Goal: Check status: Check status

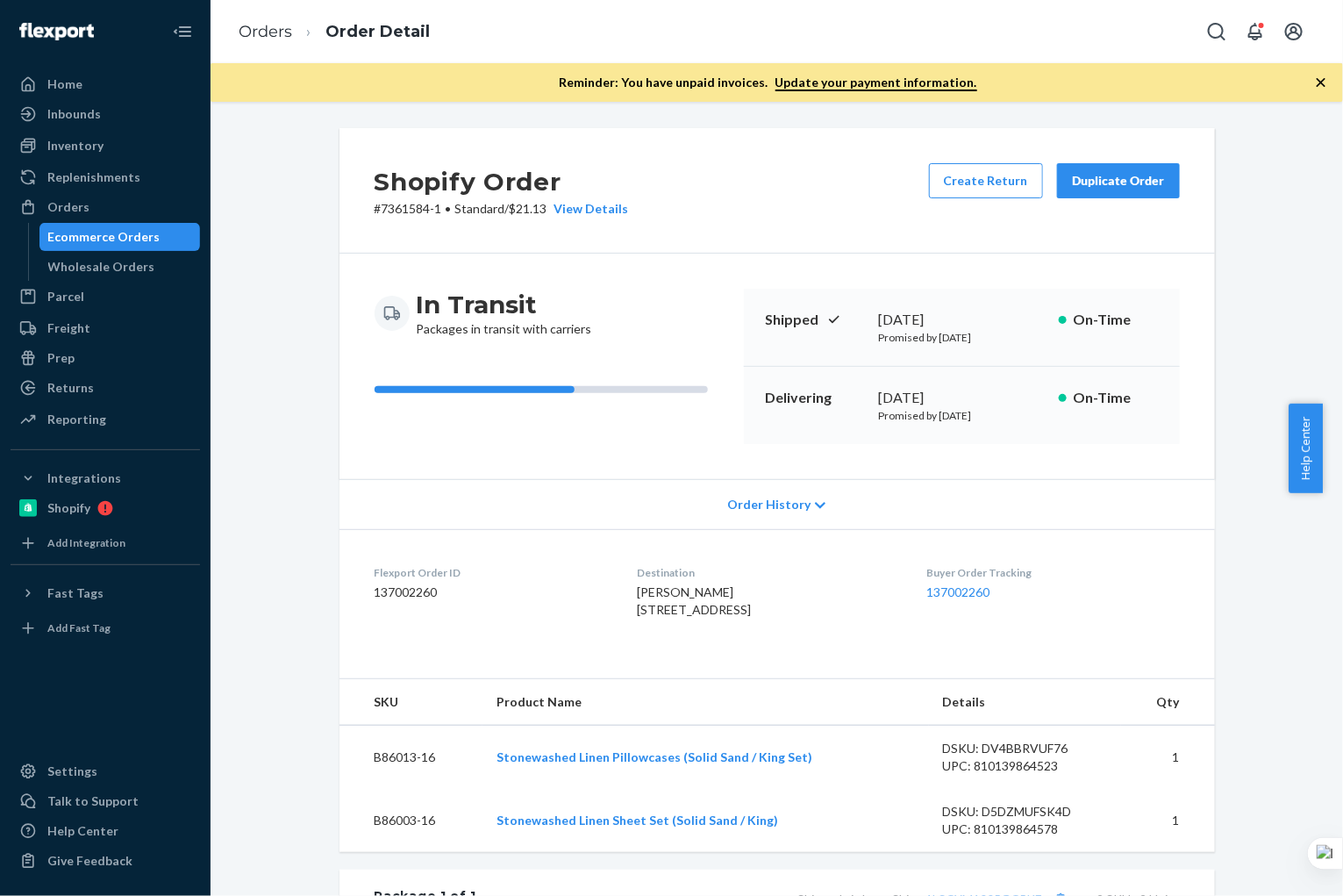
click at [151, 239] on div "Ecommerce Orders" at bounding box center [104, 237] width 112 height 18
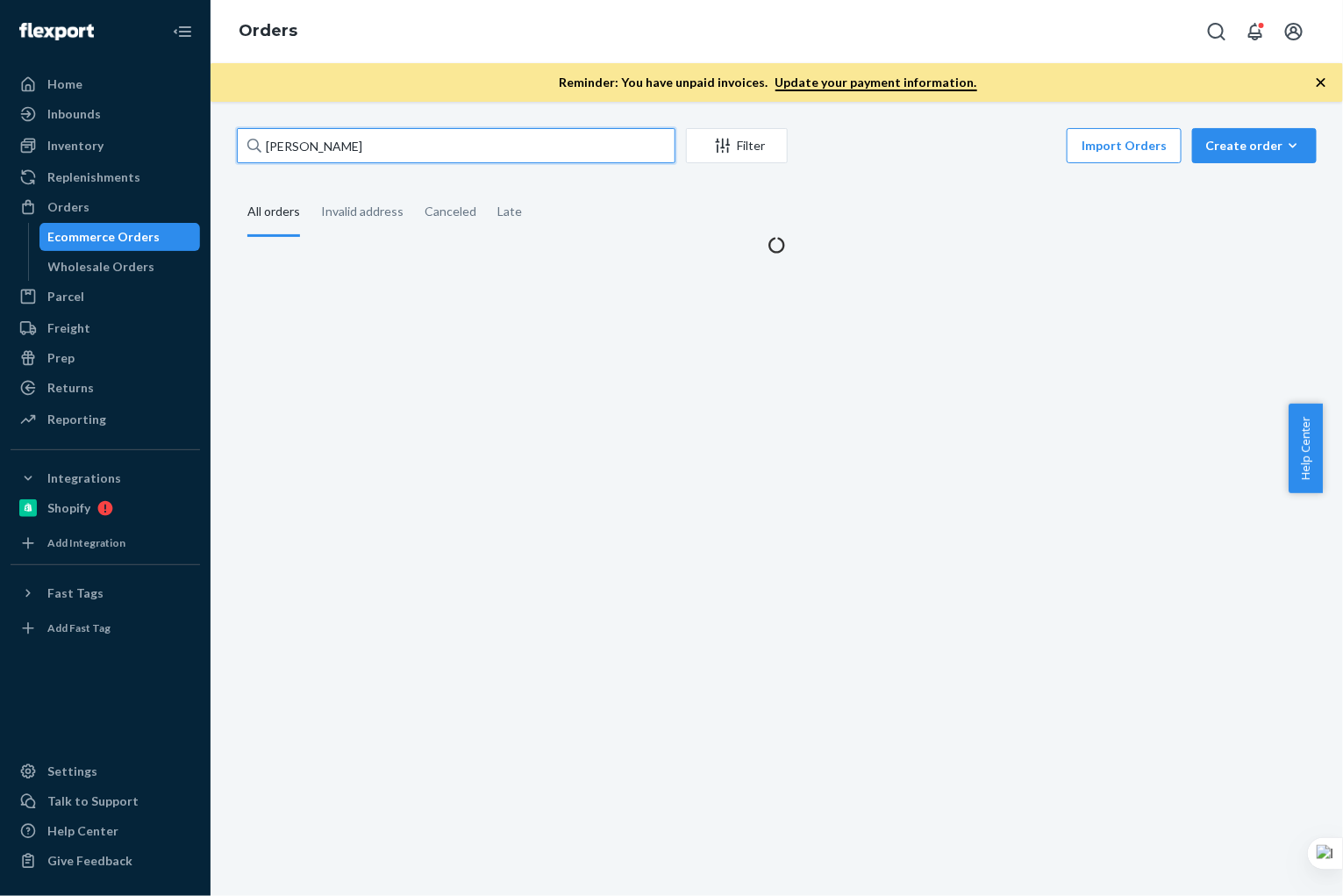
click at [397, 153] on input "[PERSON_NAME]" at bounding box center [456, 145] width 438 height 35
paste input "[PERSON_NAME]"
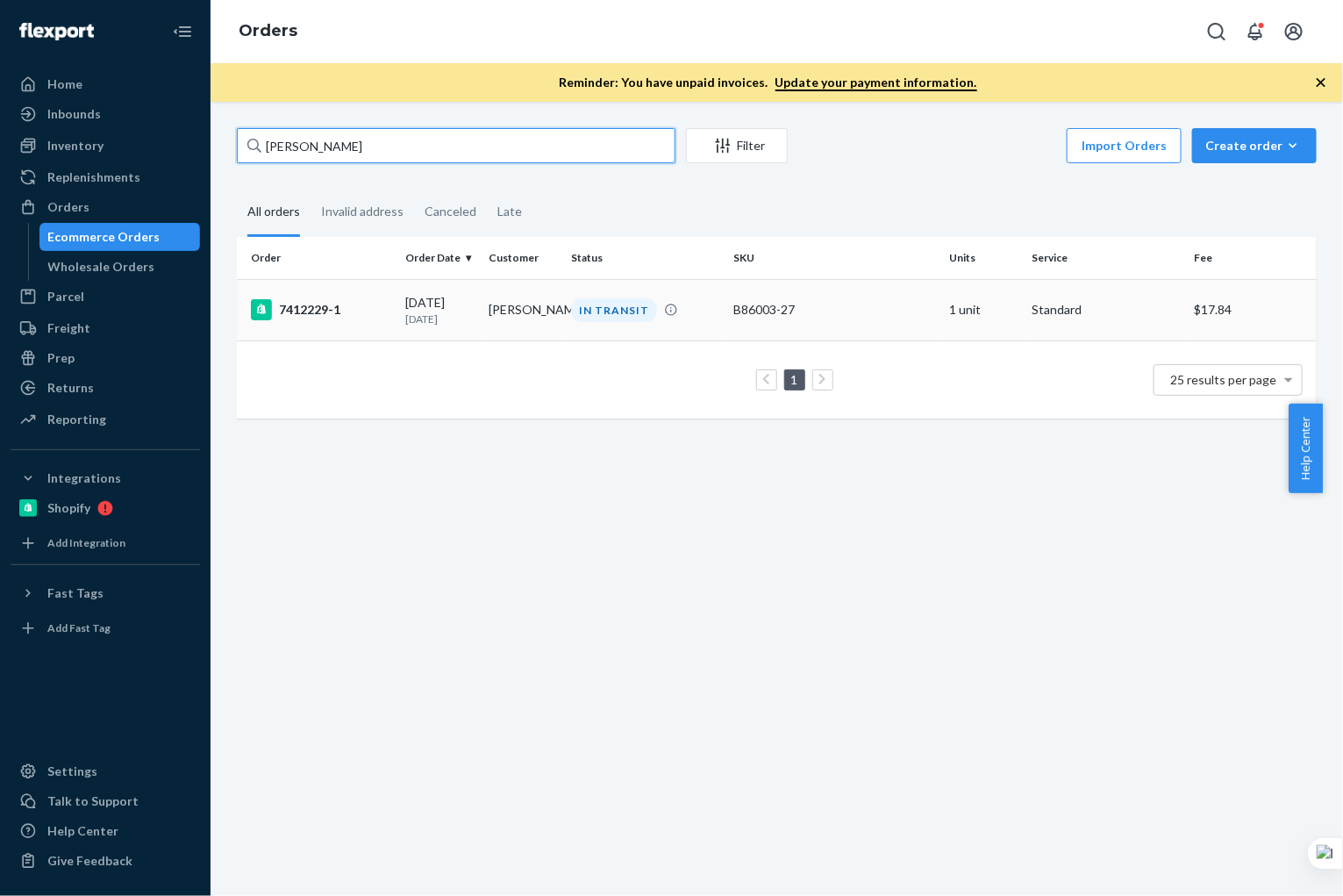
type input "[PERSON_NAME]"
click at [488, 328] on td "[PERSON_NAME]" at bounding box center [523, 309] width 83 height 61
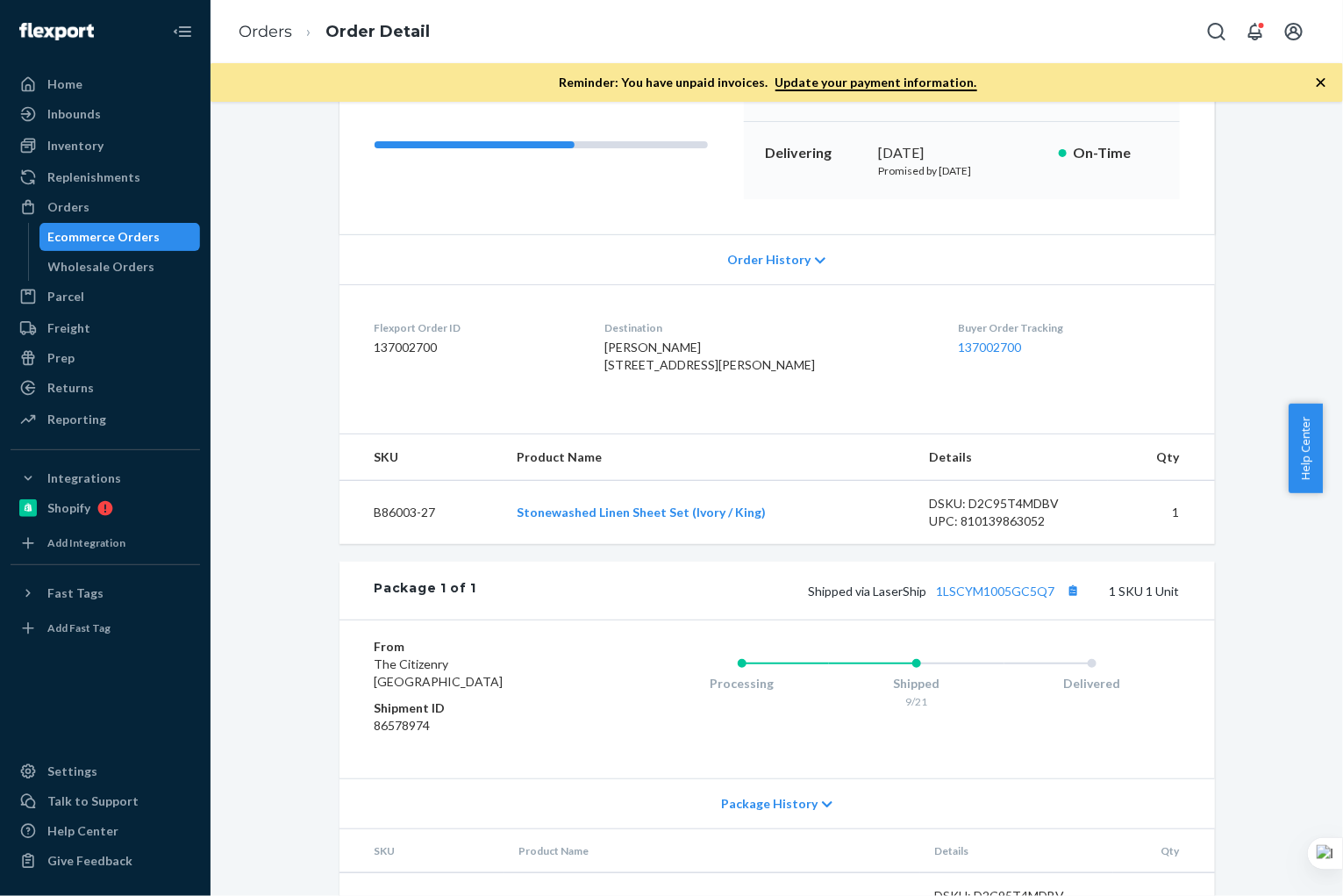
scroll to position [254, 0]
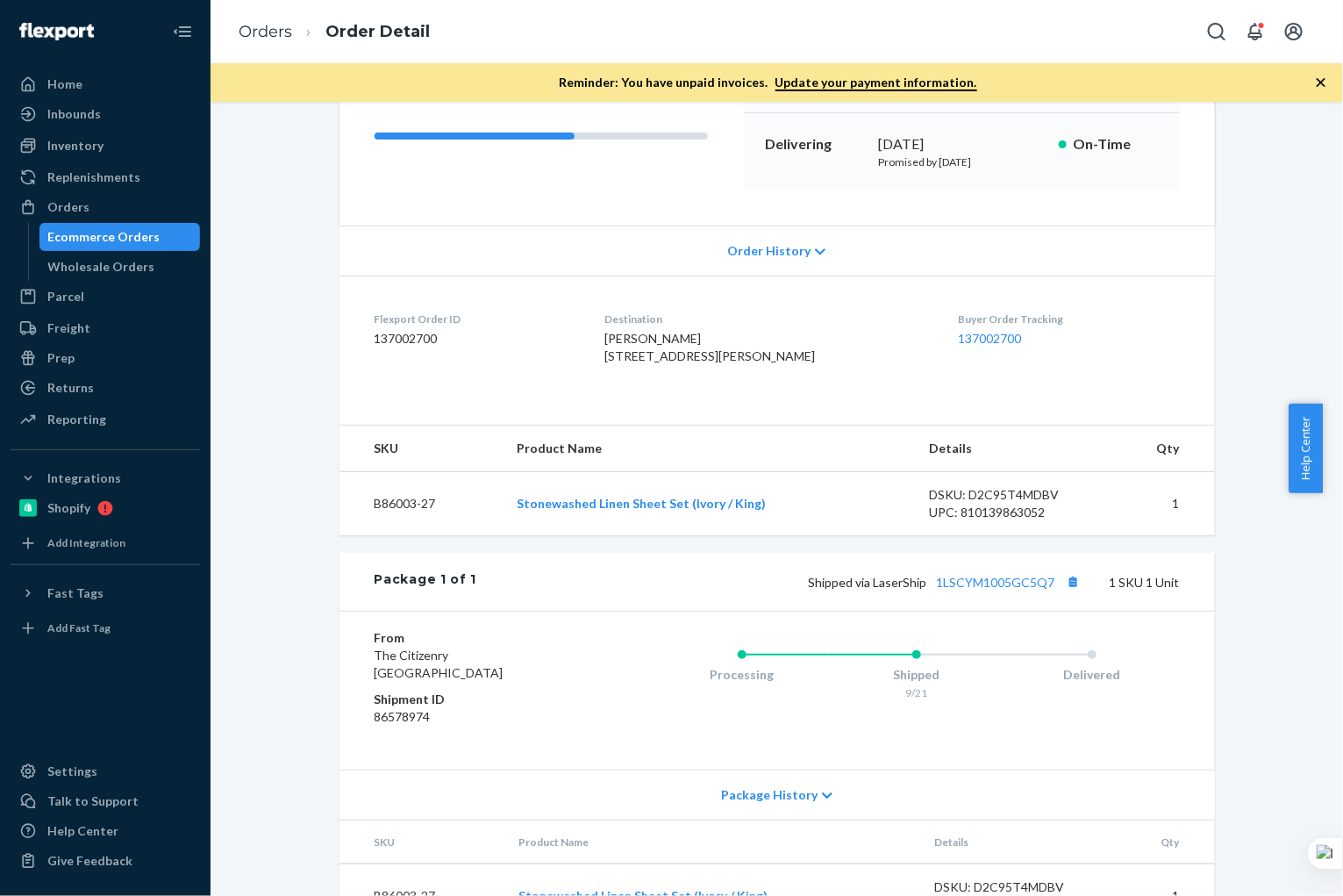
click at [442, 536] on td "B86003-27" at bounding box center [421, 504] width 164 height 64
drag, startPoint x: 446, startPoint y: 566, endPoint x: 364, endPoint y: 565, distance: 82.0
click at [364, 536] on td "B86003-27" at bounding box center [421, 504] width 164 height 64
copy td "B86003-27"
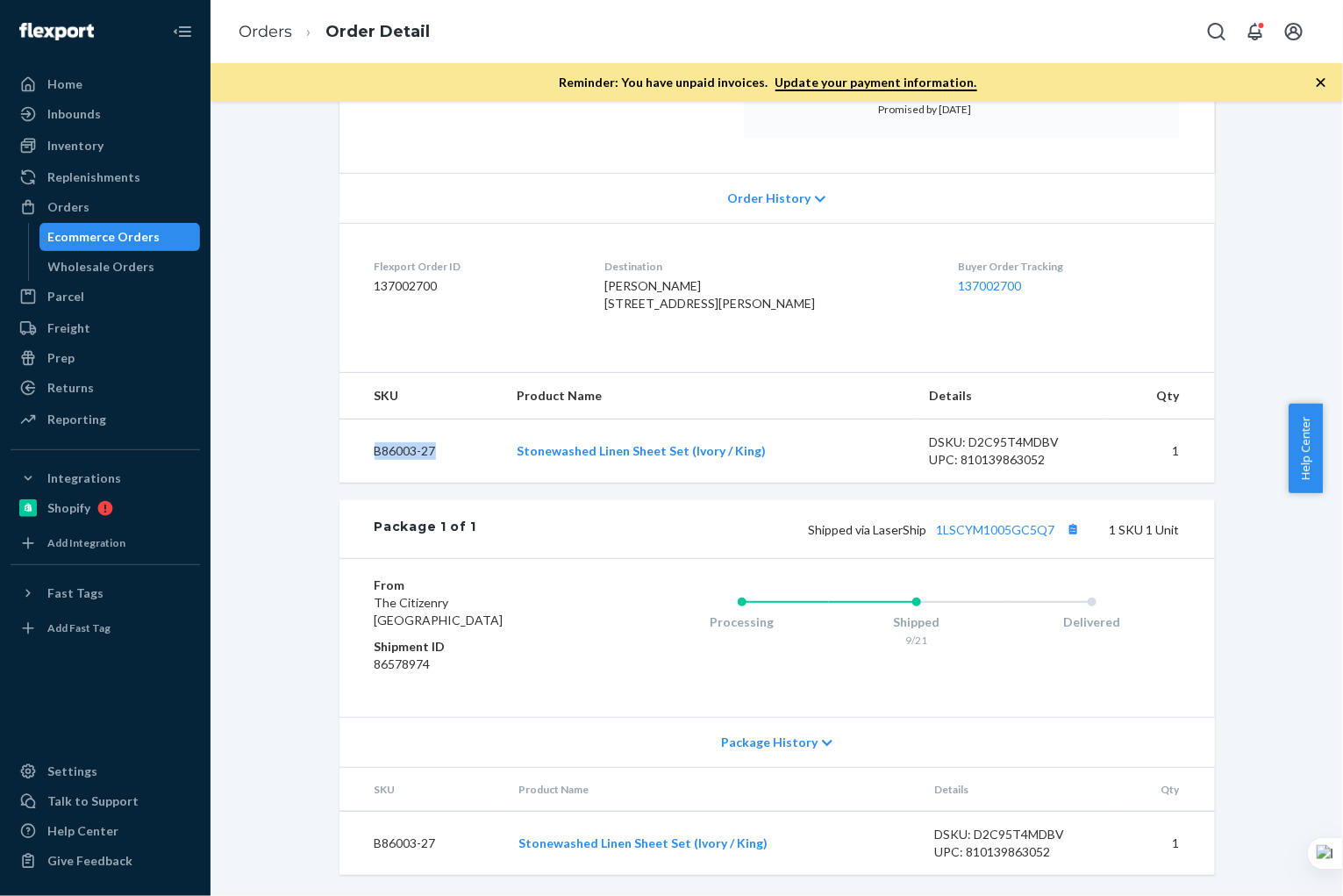
scroll to position [362, 0]
click at [1062, 531] on button "Copy tracking number" at bounding box center [1074, 529] width 23 height 23
click at [95, 143] on div "Inventory" at bounding box center [75, 146] width 56 height 18
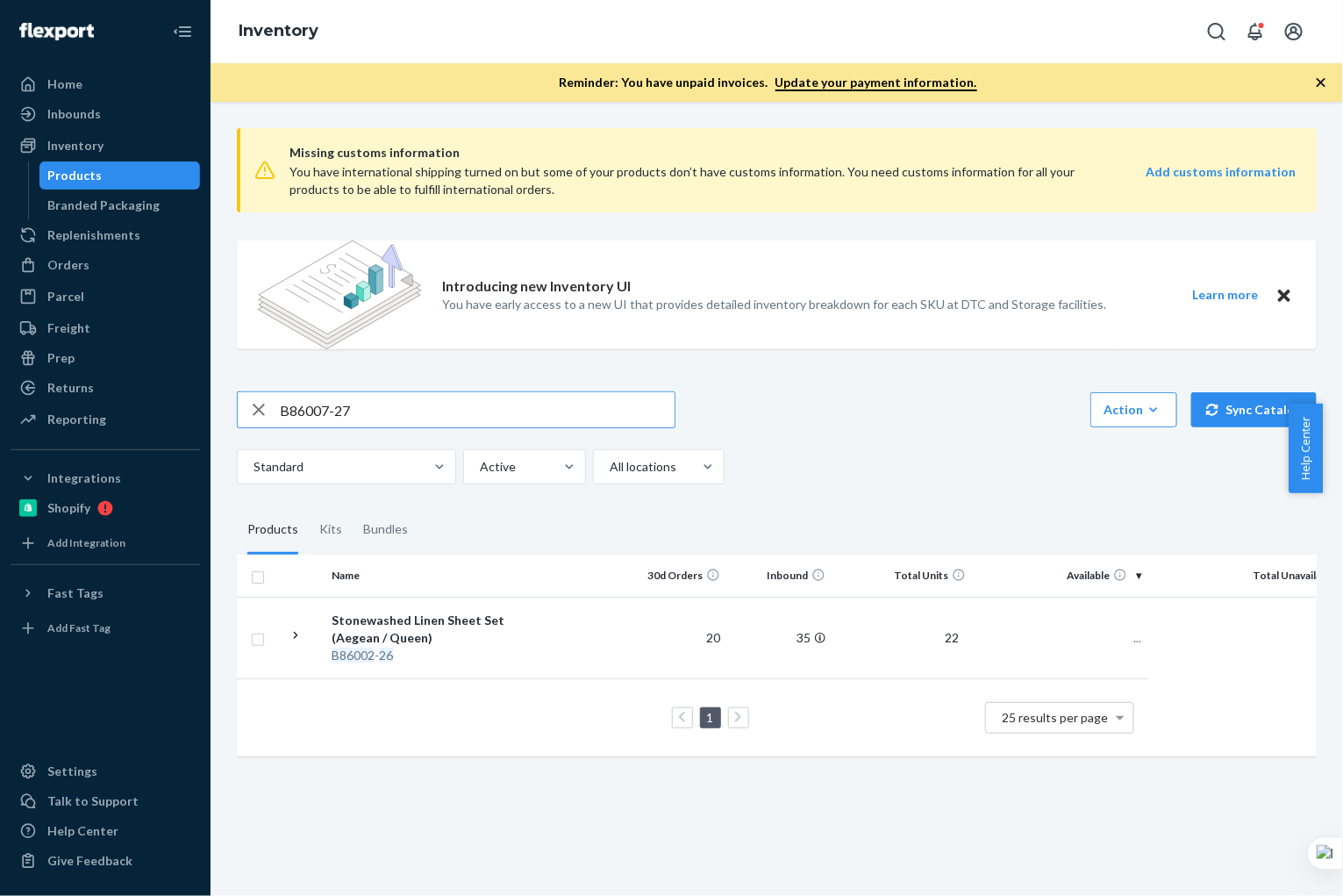
type input "B86007-27"
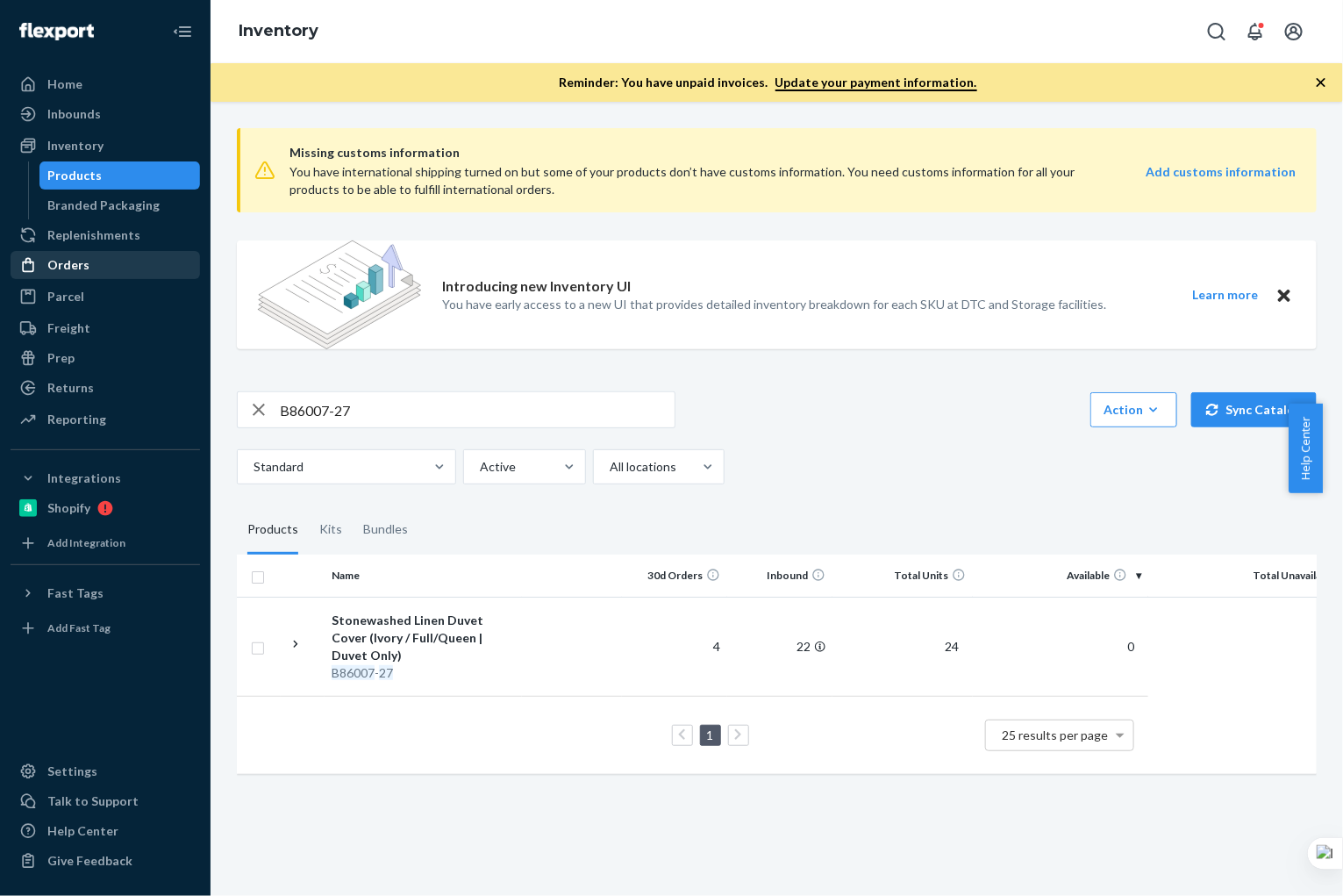
click at [112, 276] on div "Orders" at bounding box center [105, 265] width 186 height 25
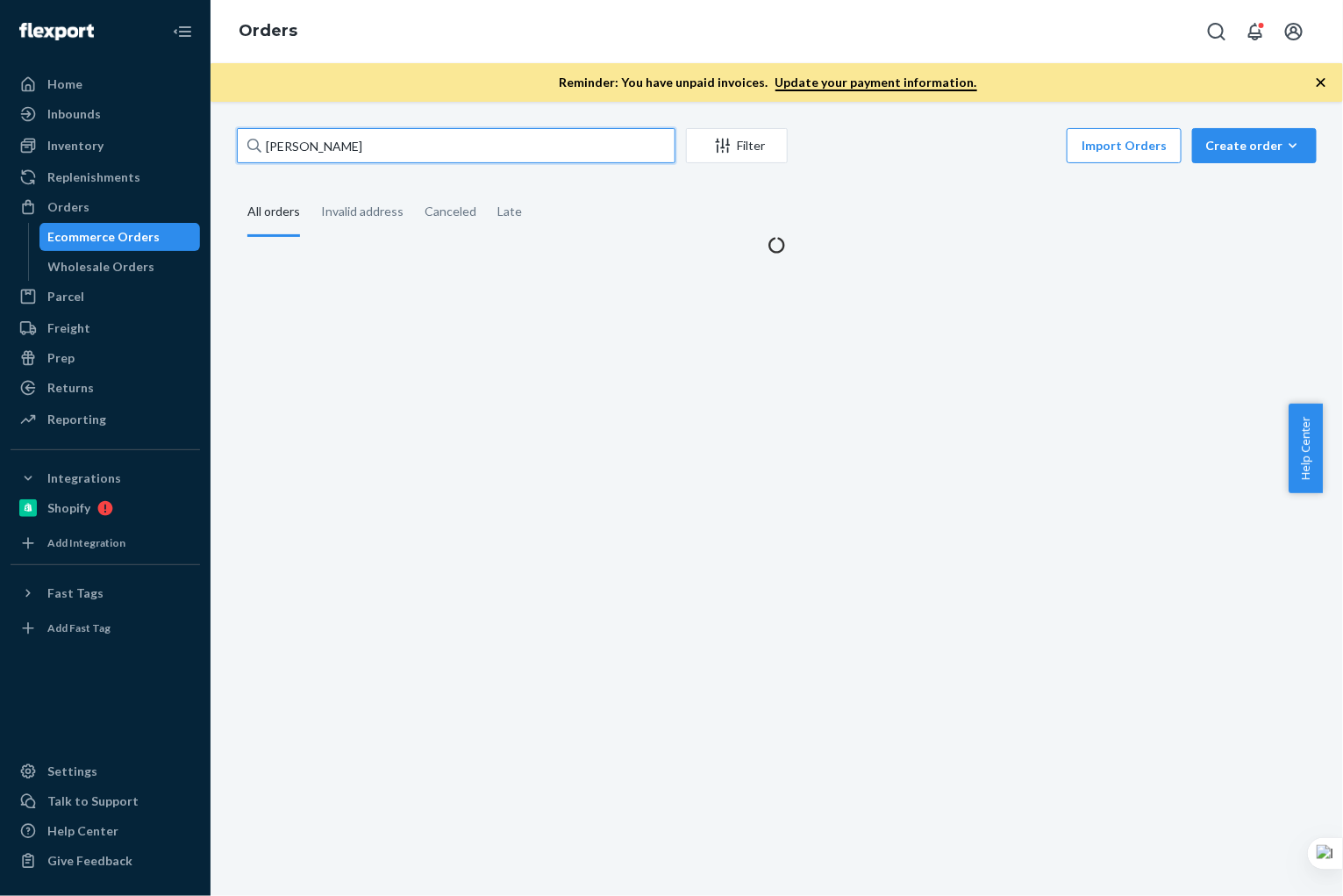
click at [382, 145] on input "[PERSON_NAME]" at bounding box center [456, 145] width 438 height 35
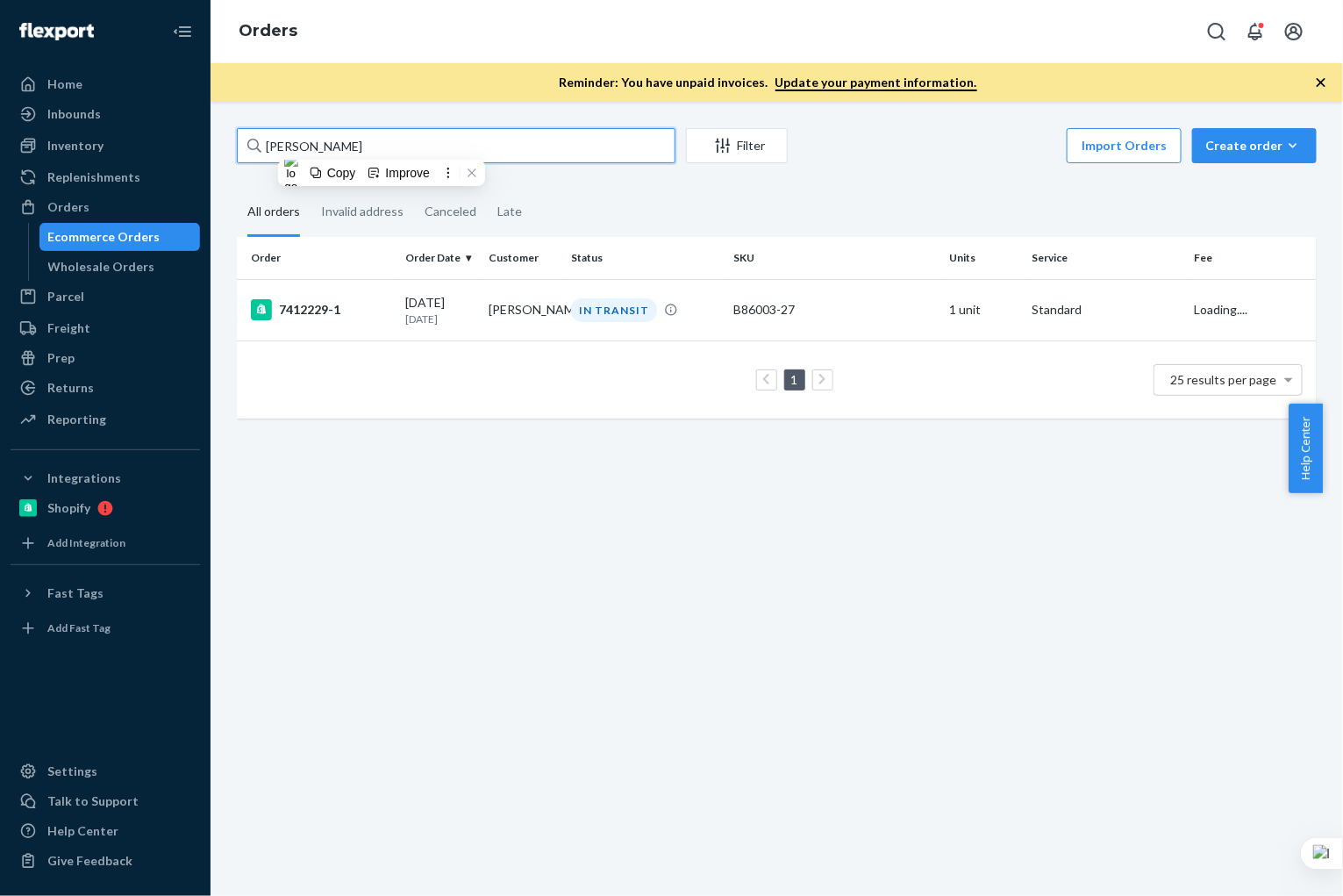
paste input "[PERSON_NAME]"
type input "[PERSON_NAME]"
click at [385, 303] on div "7377884-1" at bounding box center [322, 310] width 142 height 21
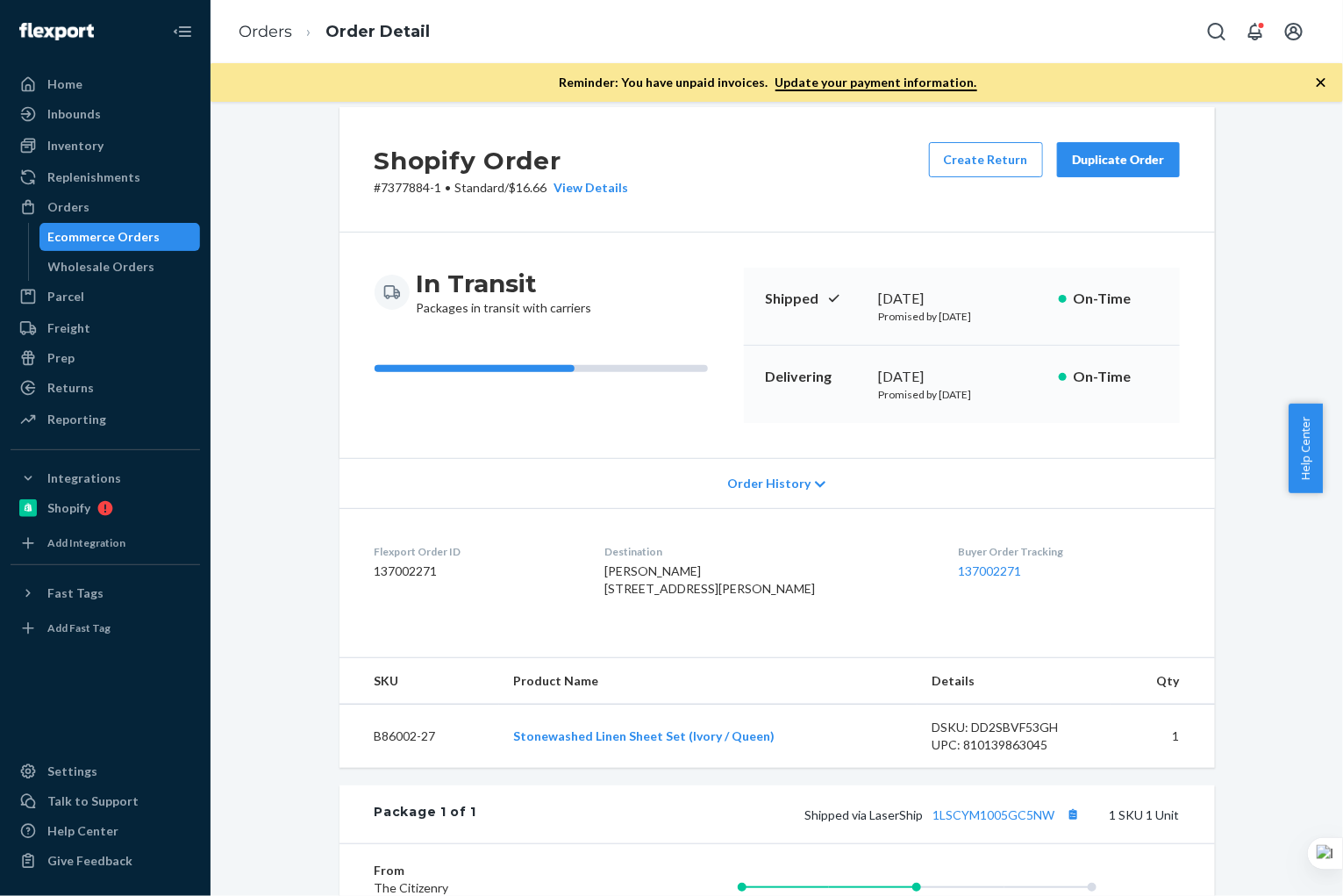
scroll to position [345, 0]
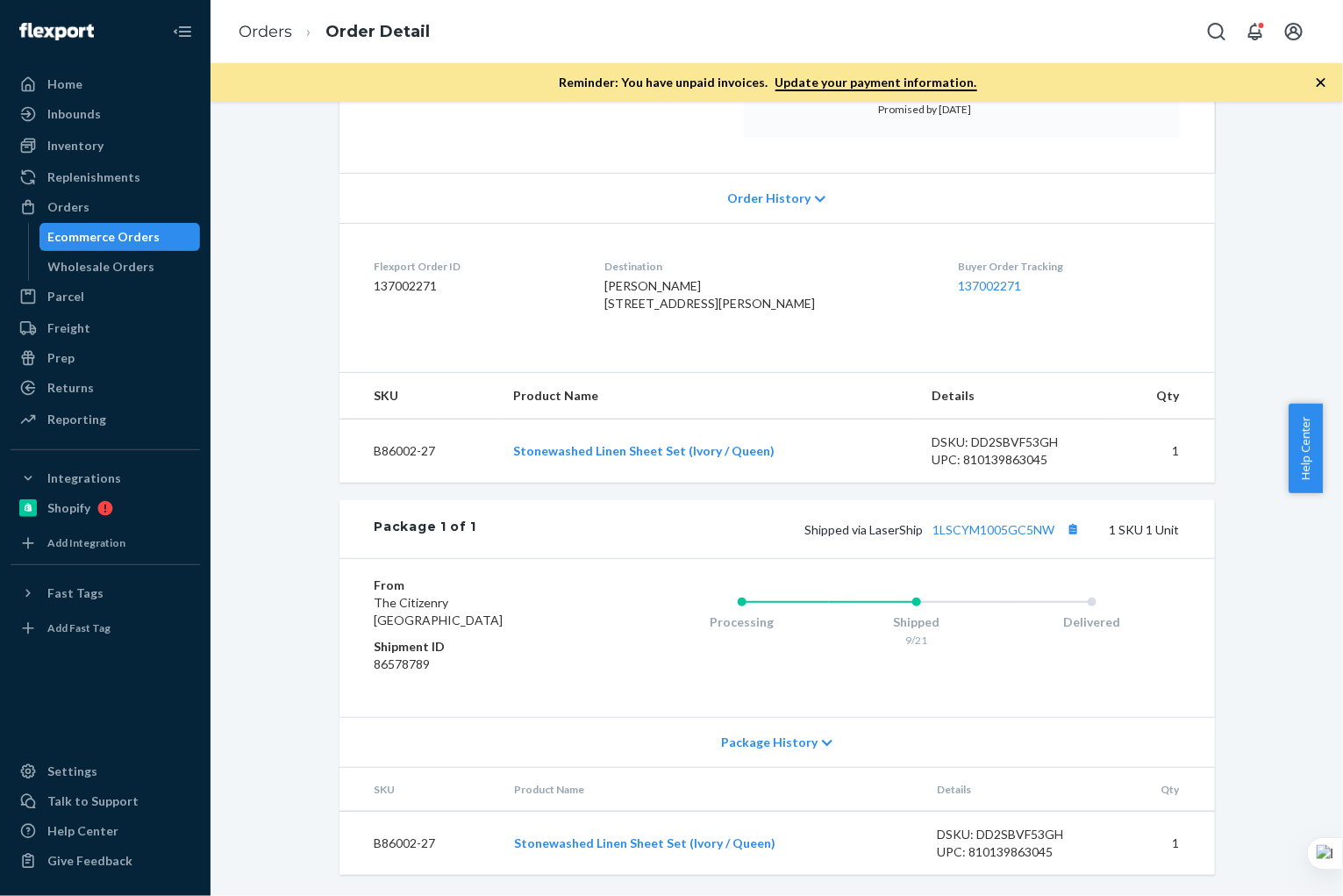
click at [435, 447] on td "B86002-27" at bounding box center [419, 452] width 159 height 64
drag, startPoint x: 435, startPoint y: 446, endPoint x: 347, endPoint y: 448, distance: 88.0
click at [347, 448] on td "B86002-27" at bounding box center [419, 452] width 159 height 64
copy td "B86002-27"
click at [1062, 523] on button "Copy tracking number" at bounding box center [1074, 529] width 23 height 23
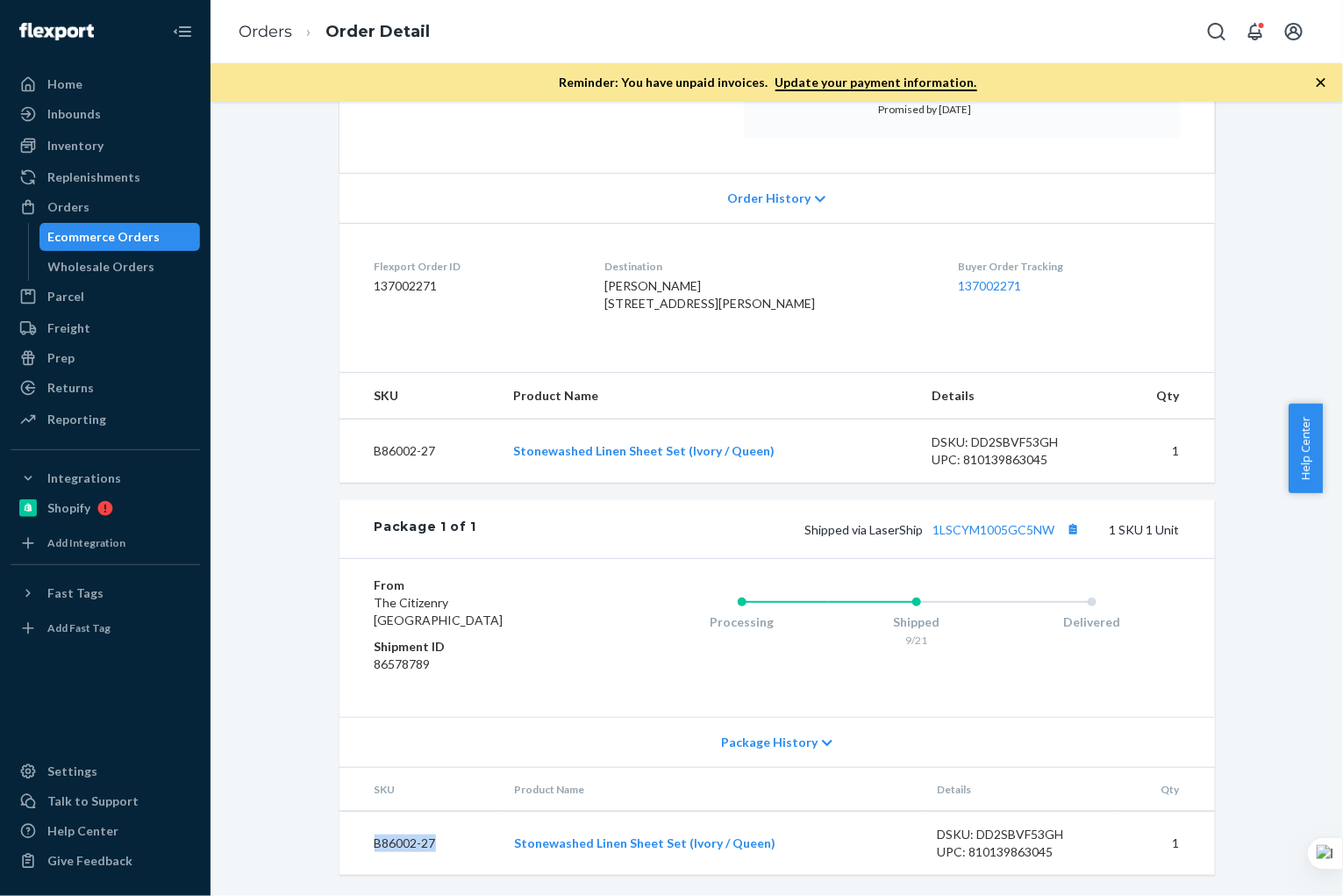
click at [130, 231] on div "Ecommerce Orders" at bounding box center [104, 237] width 112 height 18
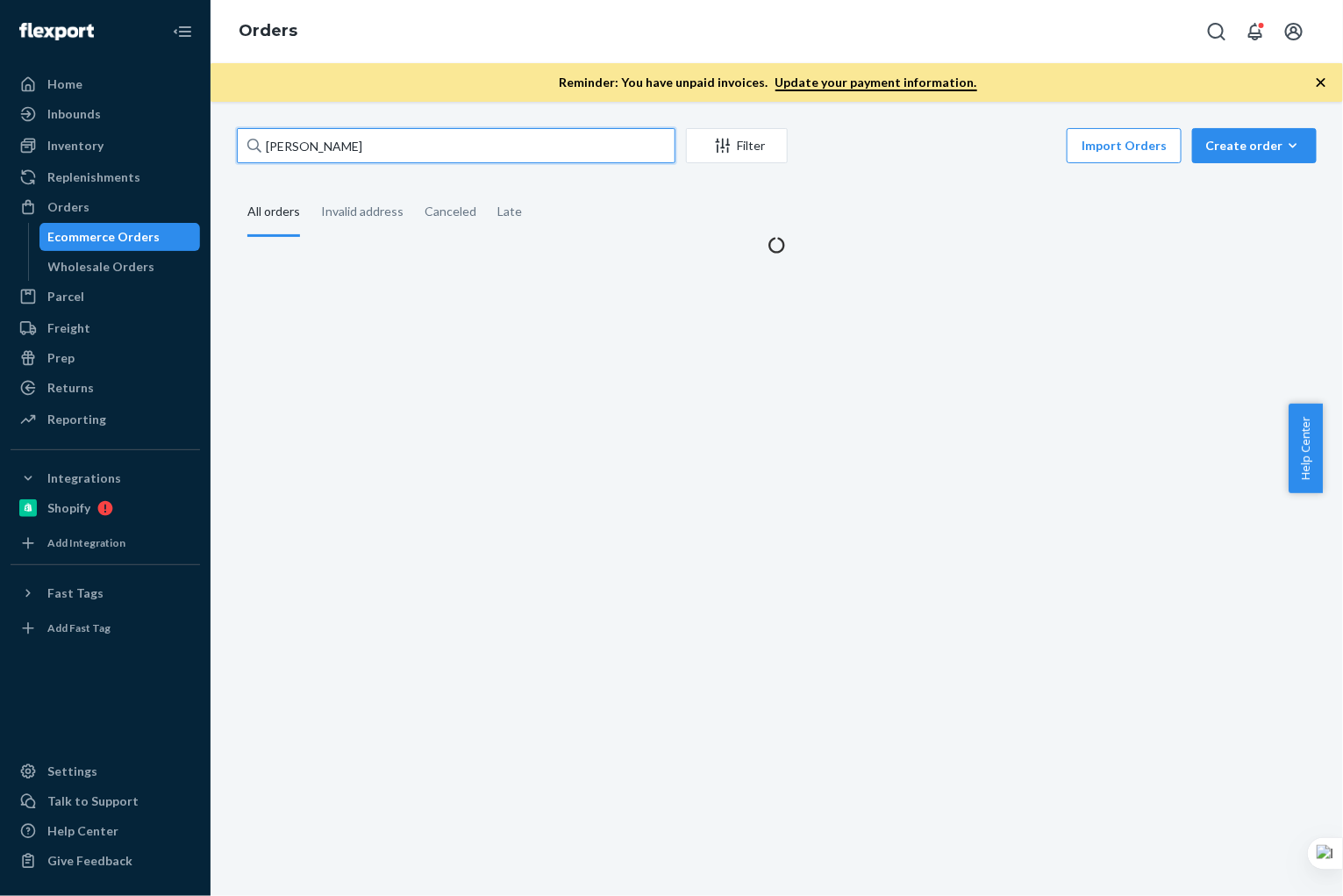
click at [464, 147] on input "[PERSON_NAME]" at bounding box center [456, 145] width 438 height 35
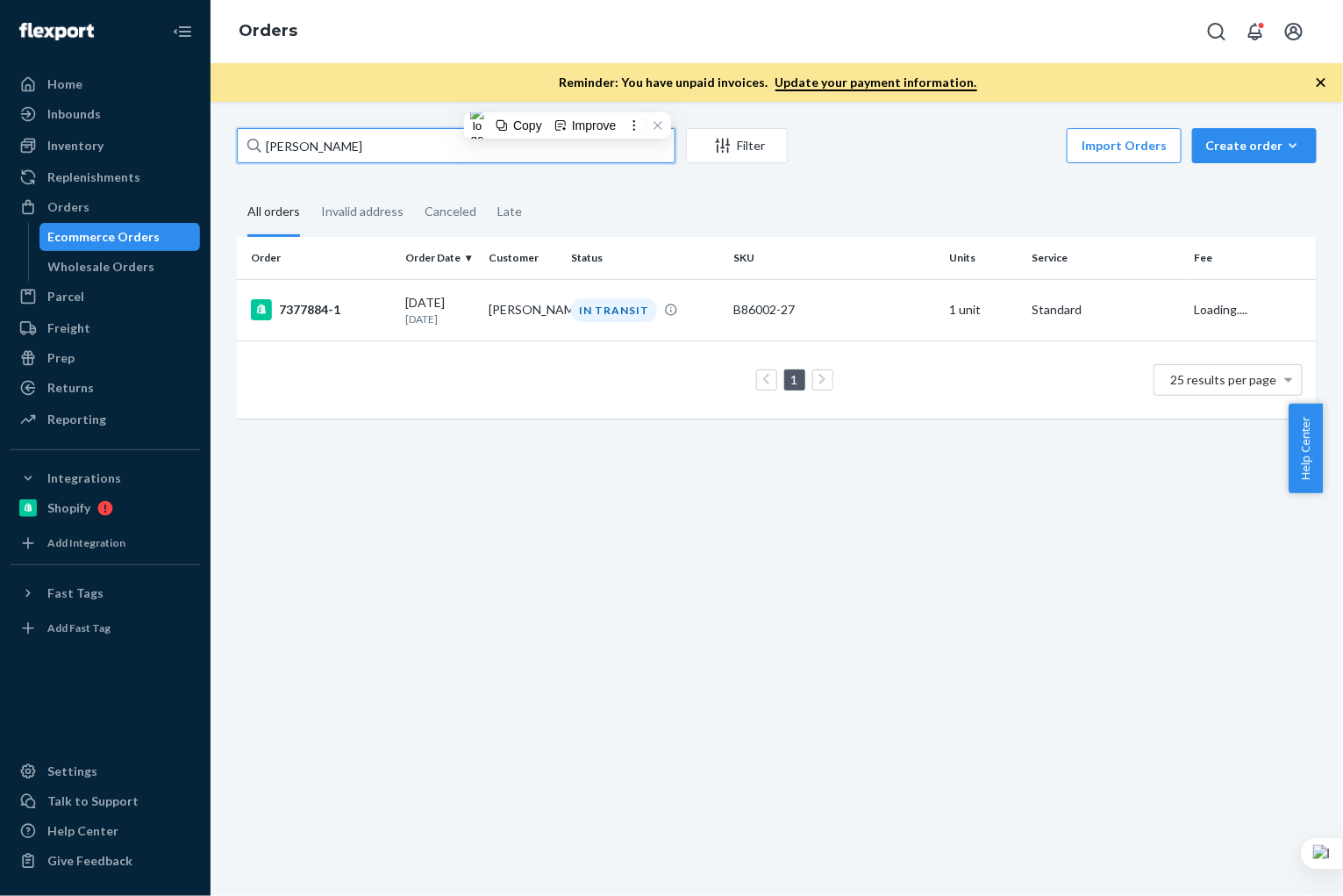
paste input "[PERSON_NAME]"
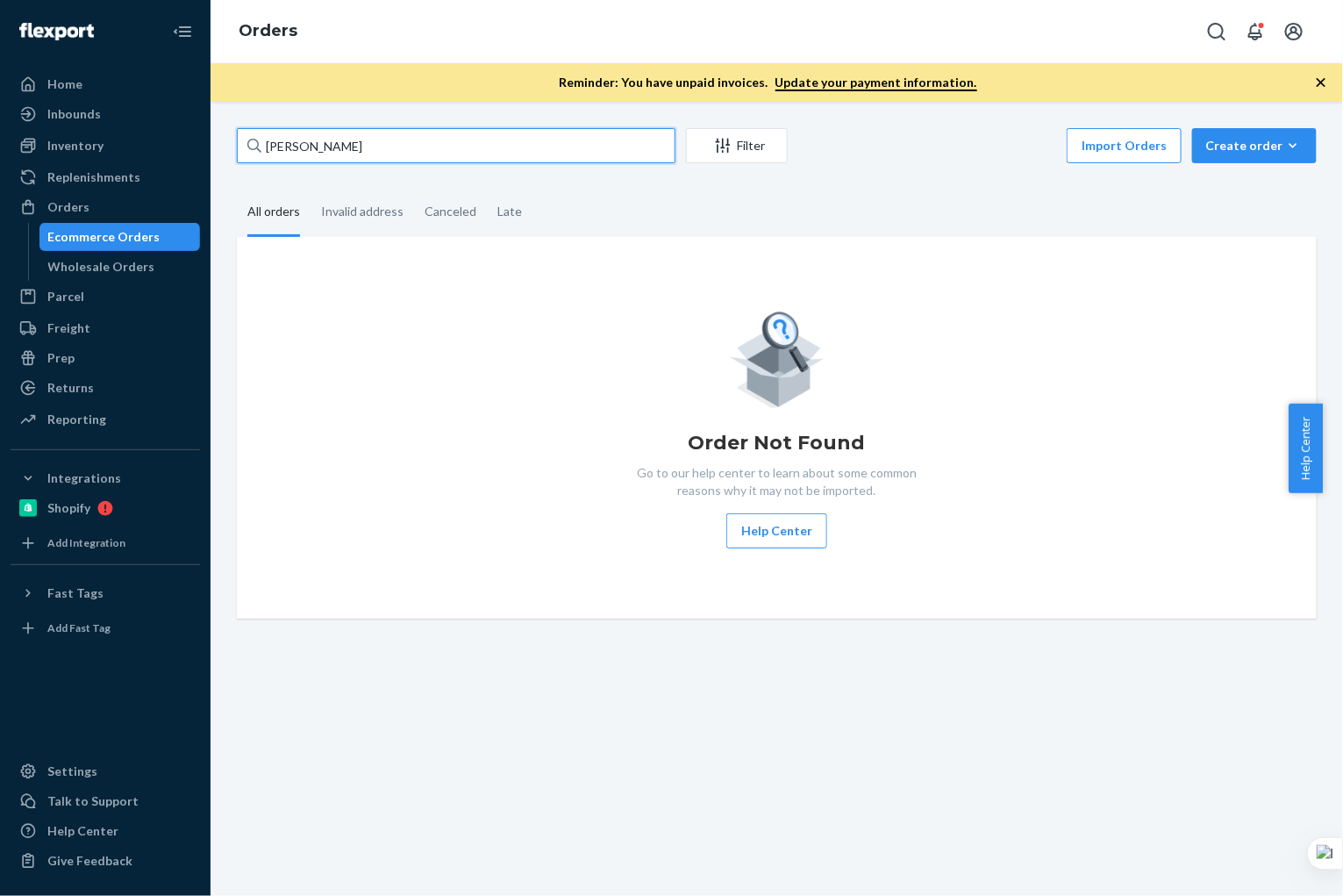
click at [387, 156] on input "[PERSON_NAME]" at bounding box center [456, 145] width 438 height 35
paste input "[PERSON_NAME]"
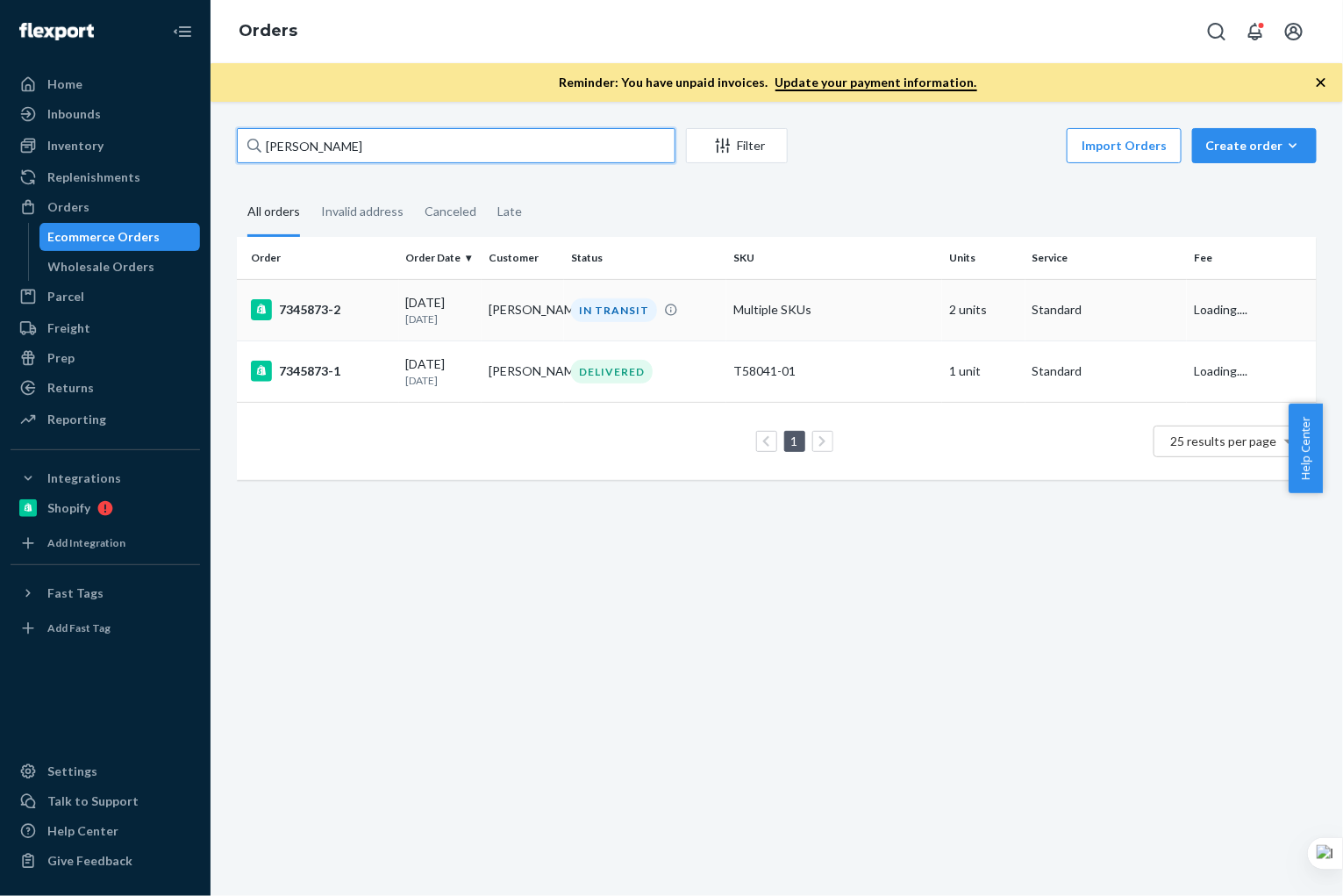
type input "[PERSON_NAME]"
click at [489, 312] on td "[PERSON_NAME]" at bounding box center [523, 309] width 83 height 61
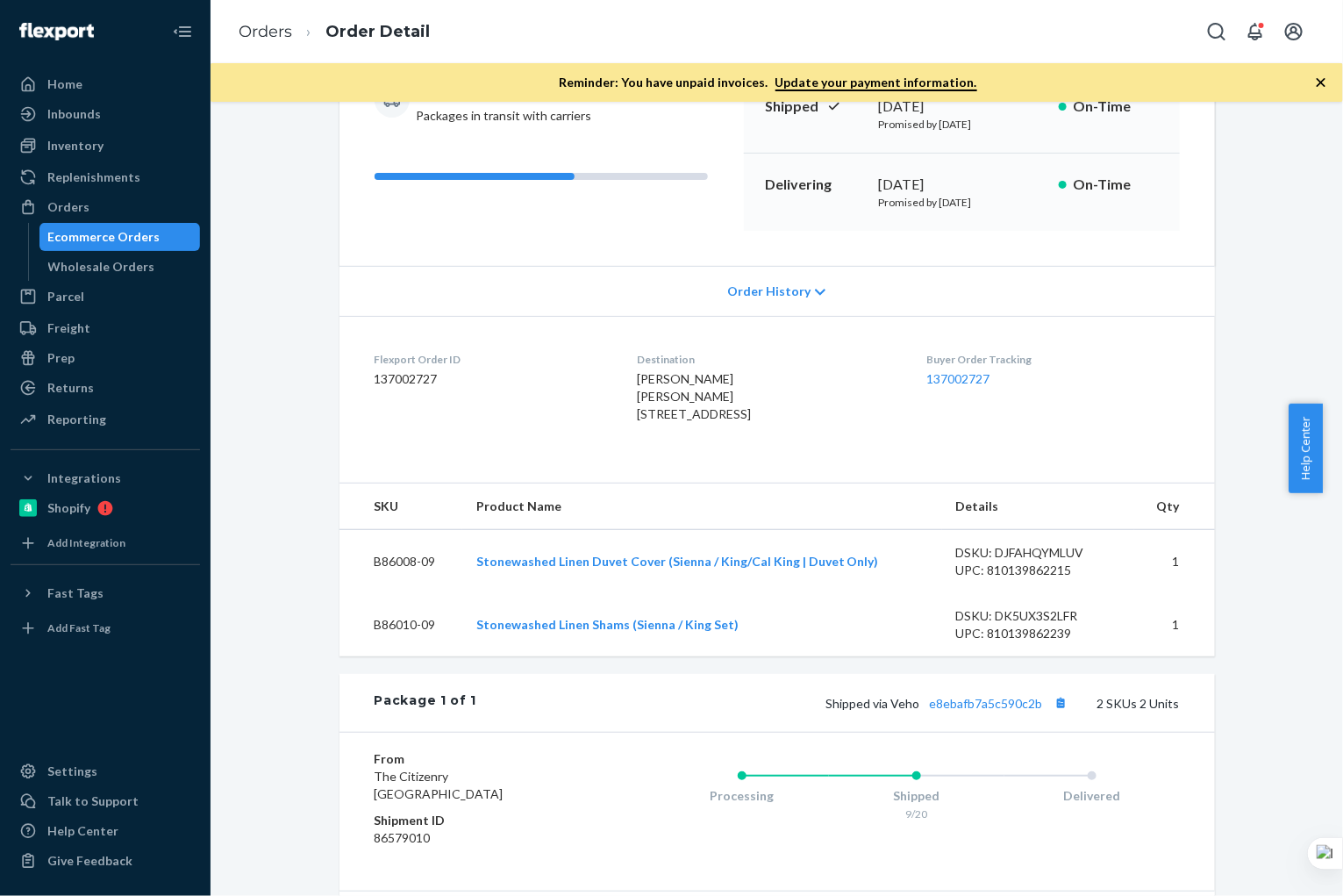
scroll to position [216, 0]
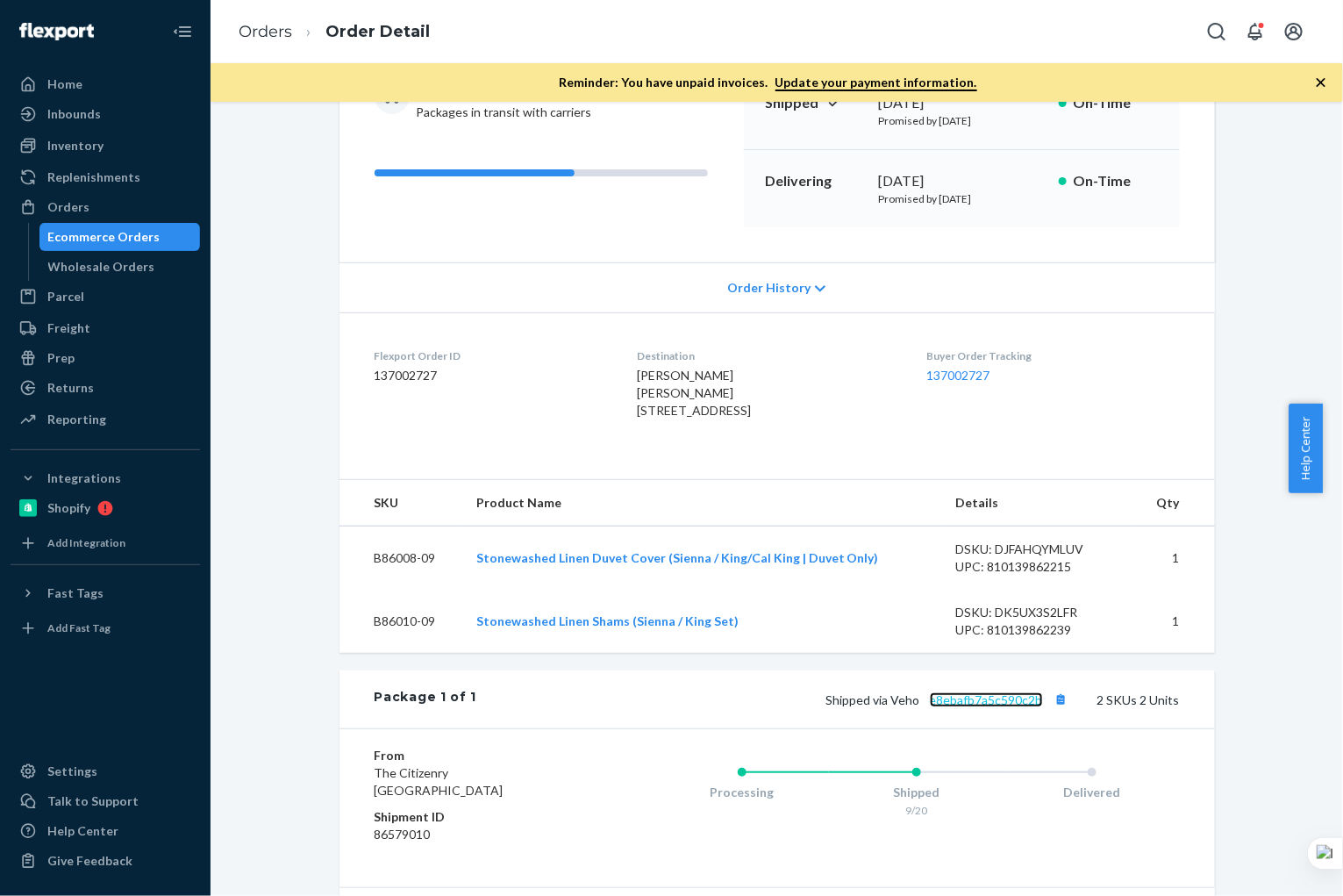
click at [957, 707] on link "e8ebafb7a5c590c2b" at bounding box center [986, 699] width 113 height 15
click at [144, 240] on div "Ecommerce Orders" at bounding box center [104, 237] width 112 height 18
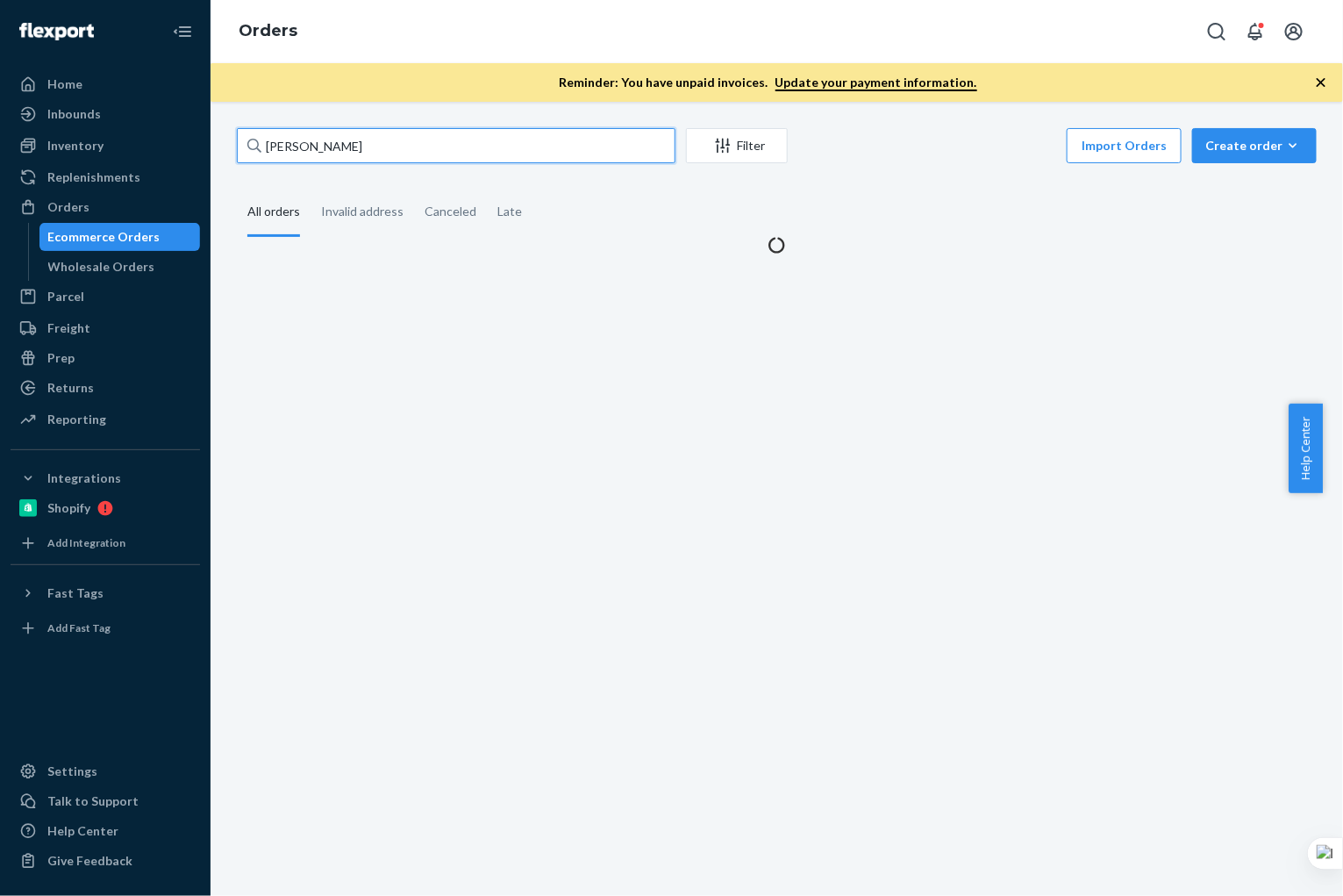
click at [434, 147] on input "[PERSON_NAME]" at bounding box center [456, 145] width 438 height 35
paste input "[PERSON_NAME]"
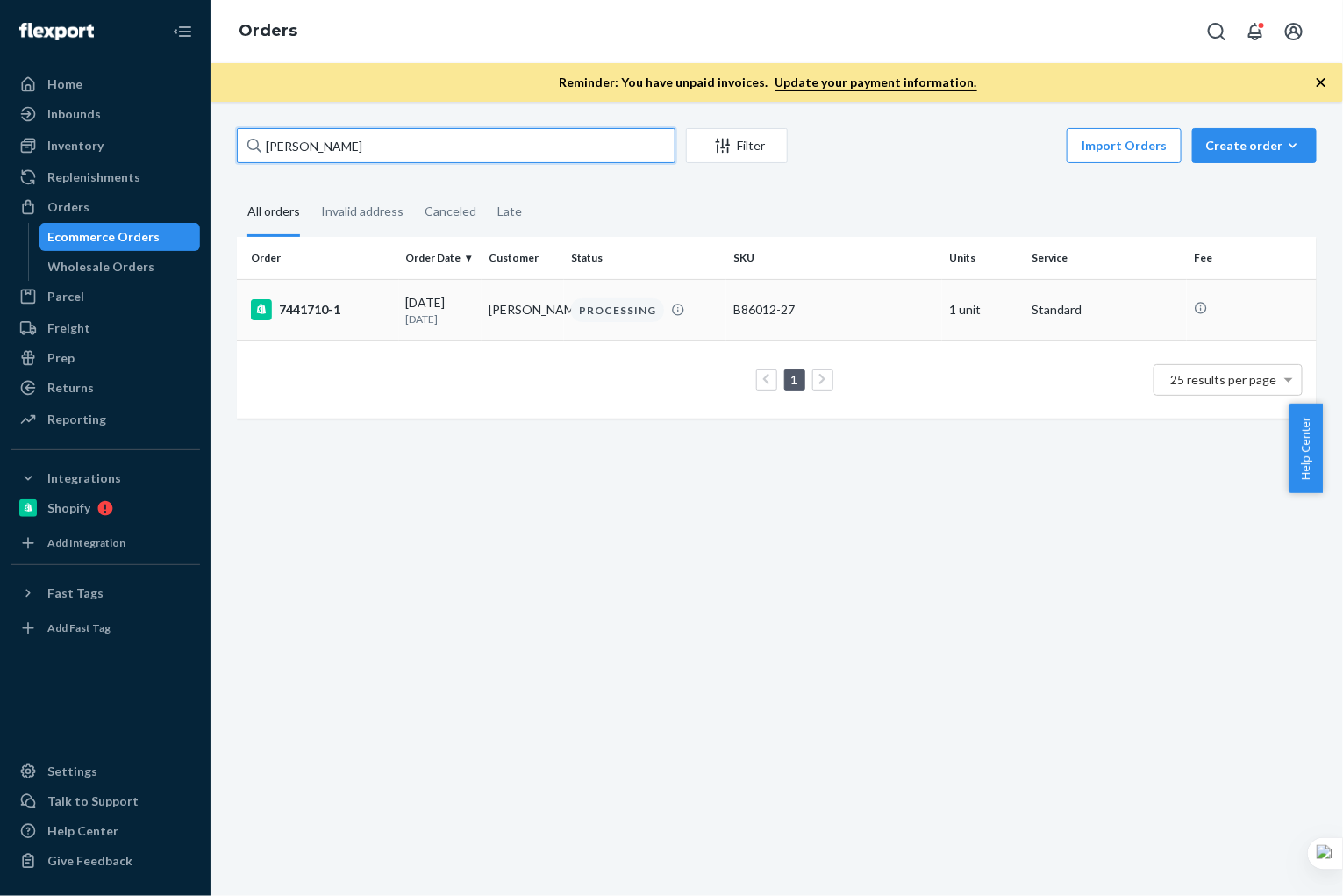
type input "[PERSON_NAME]"
click at [470, 316] on td "[DATE] [DATE]" at bounding box center [440, 309] width 83 height 61
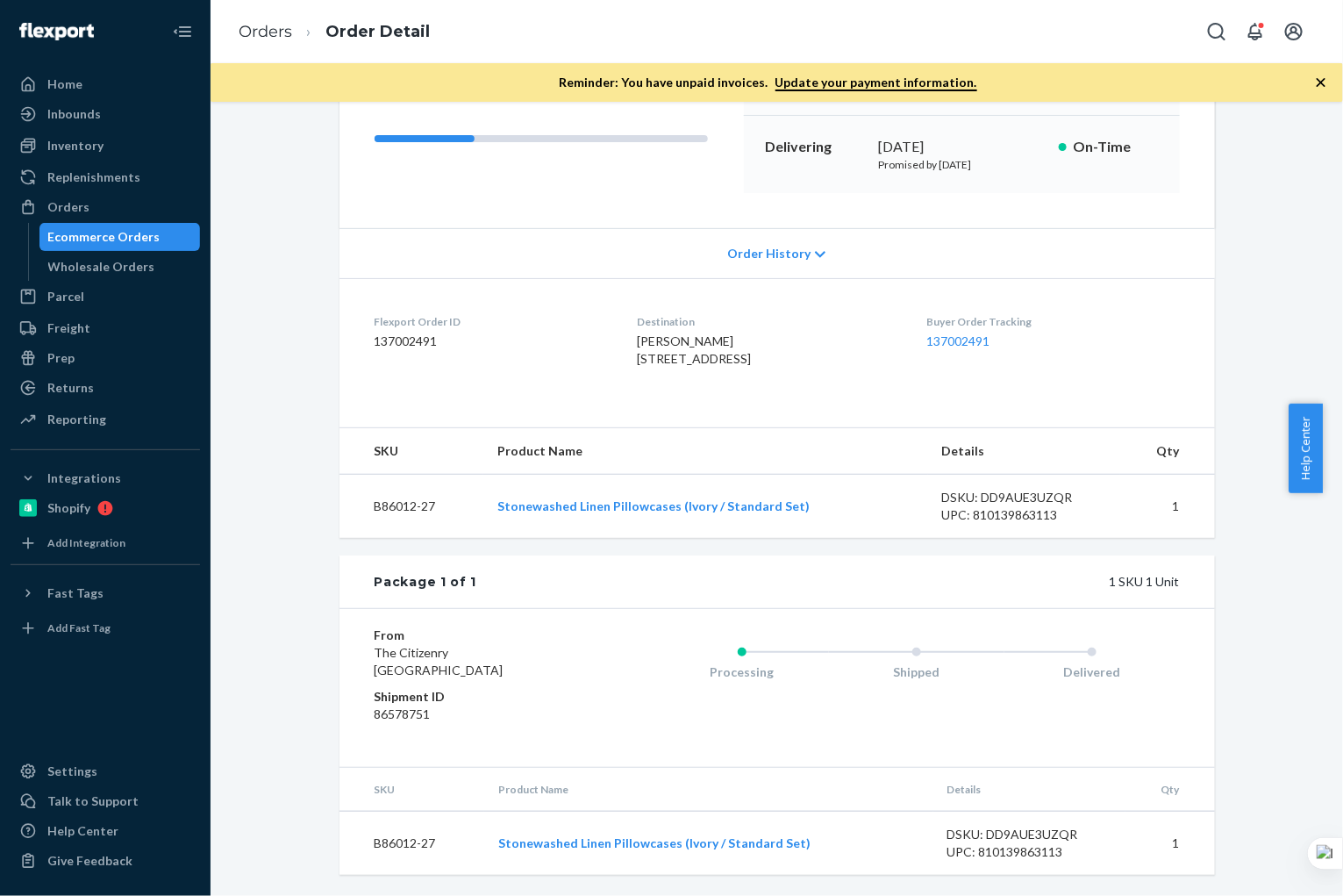
scroll to position [288, 0]
drag, startPoint x: 448, startPoint y: 505, endPoint x: 346, endPoint y: 507, distance: 102.0
click at [346, 507] on td "B86012-27" at bounding box center [411, 507] width 145 height 64
copy td "B86012-27"
click at [124, 232] on div "Ecommerce Orders" at bounding box center [104, 237] width 112 height 18
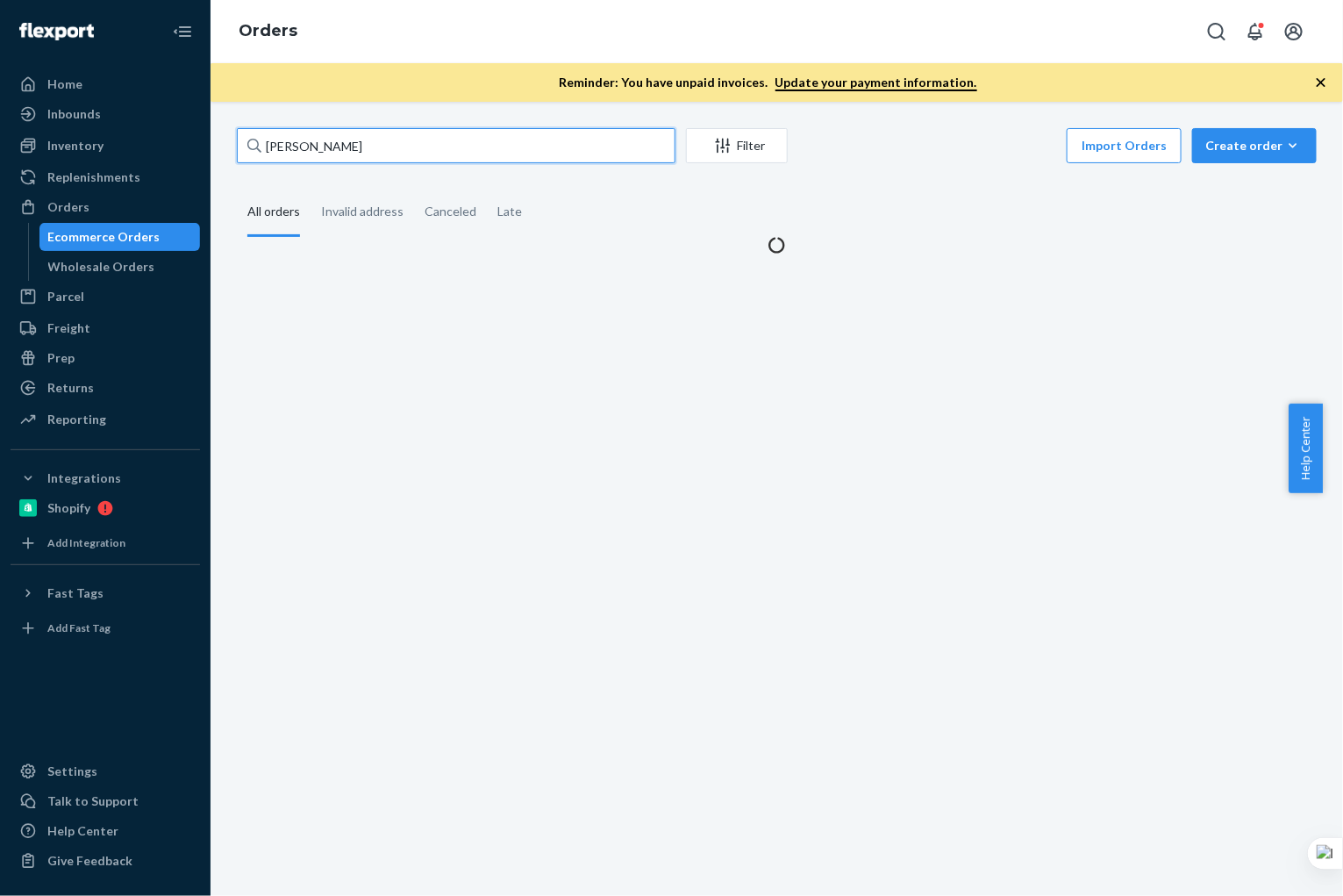
click at [398, 152] on input "[PERSON_NAME]" at bounding box center [456, 145] width 438 height 35
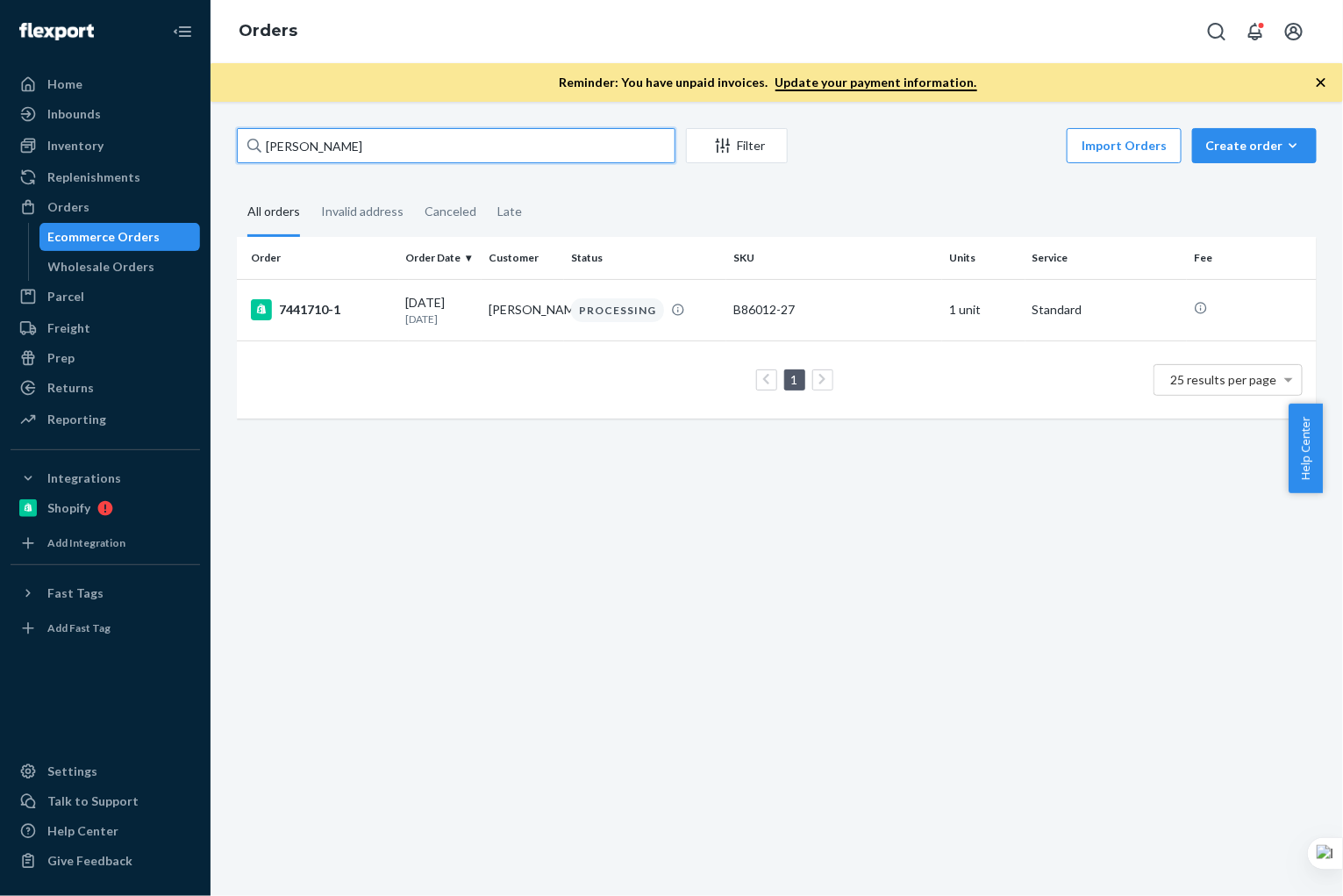
drag, startPoint x: 410, startPoint y: 148, endPoint x: 398, endPoint y: 145, distance: 12.4
click at [408, 147] on input "[PERSON_NAME]" at bounding box center [456, 145] width 438 height 35
click at [425, 146] on input "[PERSON_NAME]" at bounding box center [456, 145] width 438 height 35
paste input "[PERSON_NAME]"
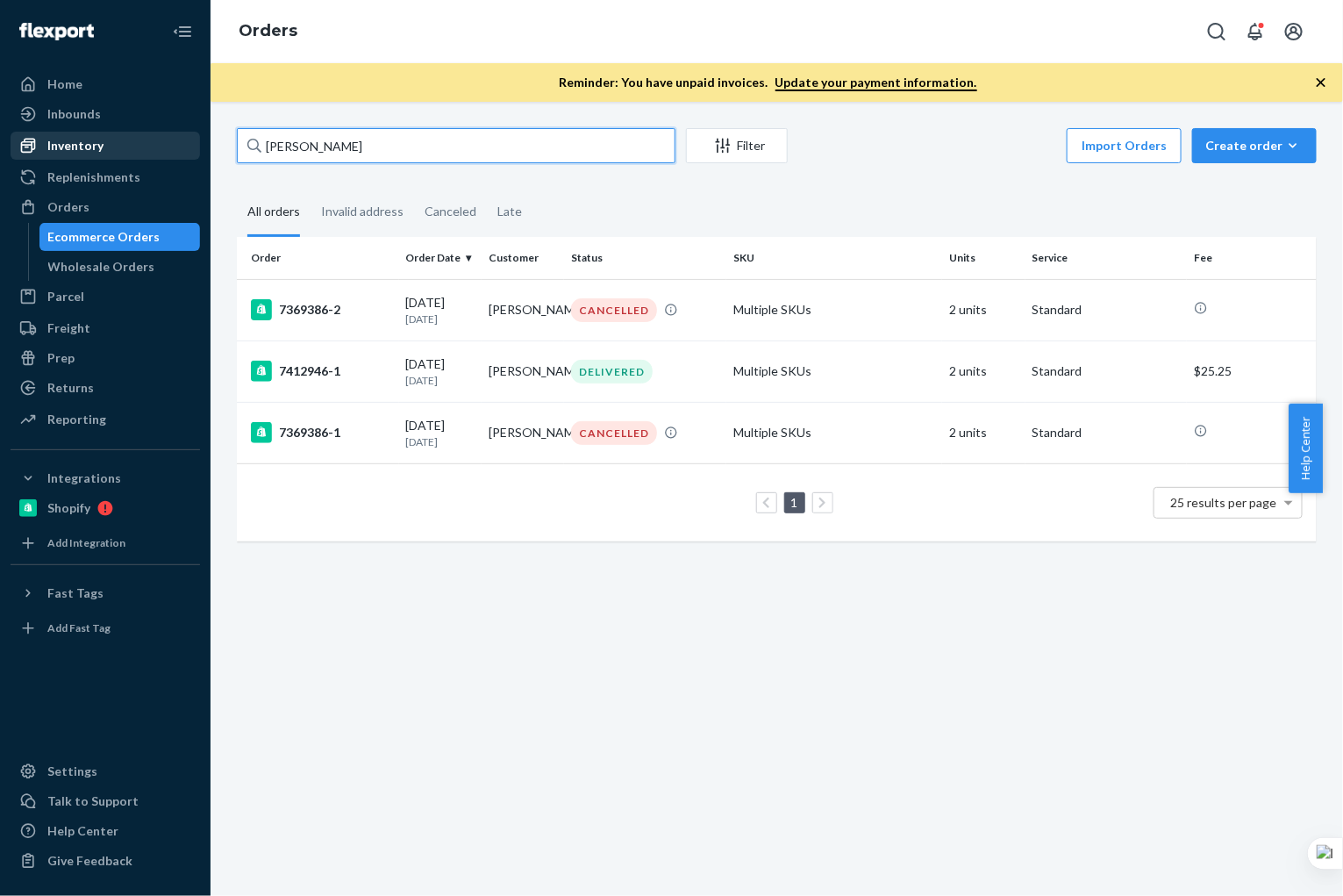
drag, startPoint x: 371, startPoint y: 149, endPoint x: 170, endPoint y: 142, distance: 201.1
click at [170, 142] on div "Home Inbounds Shipping Plans Problems Inventory Products Branded Packaging Repl…" at bounding box center [672, 448] width 1343 height 896
paste input "[PERSON_NAME]"
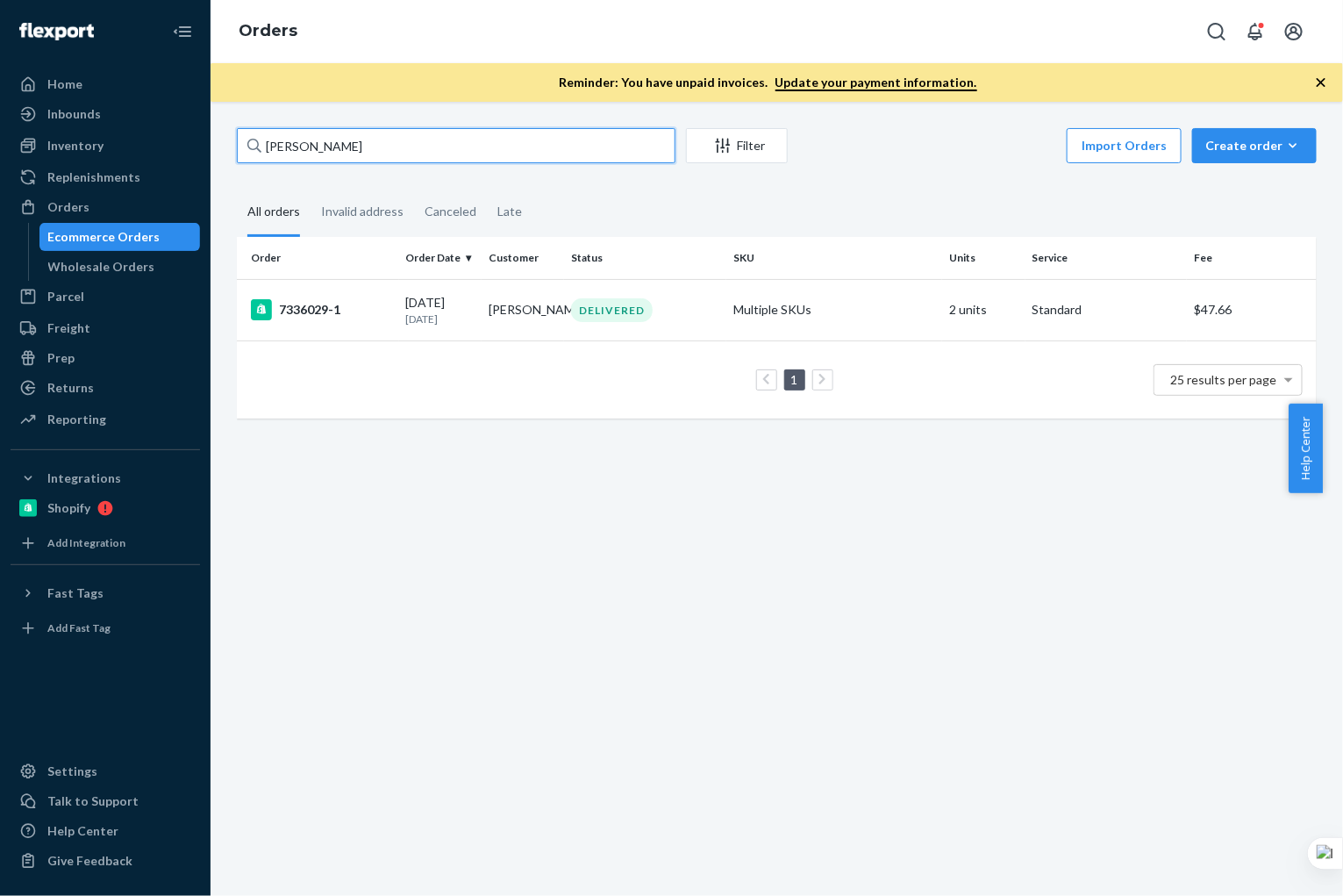
type input "[PERSON_NAME]"
click at [79, 152] on div "Inventory" at bounding box center [75, 146] width 56 height 18
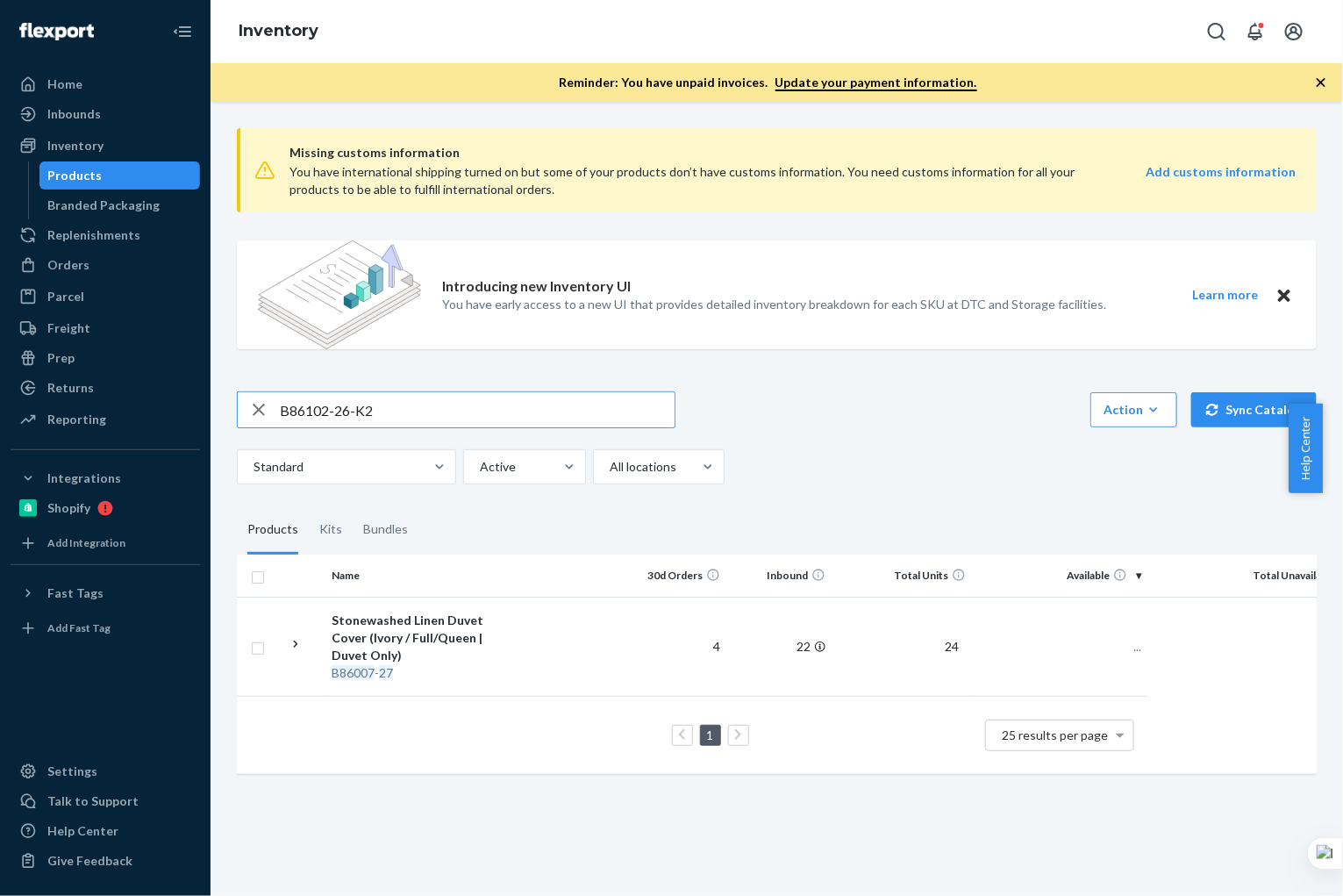
type input "B86102-26-K2"
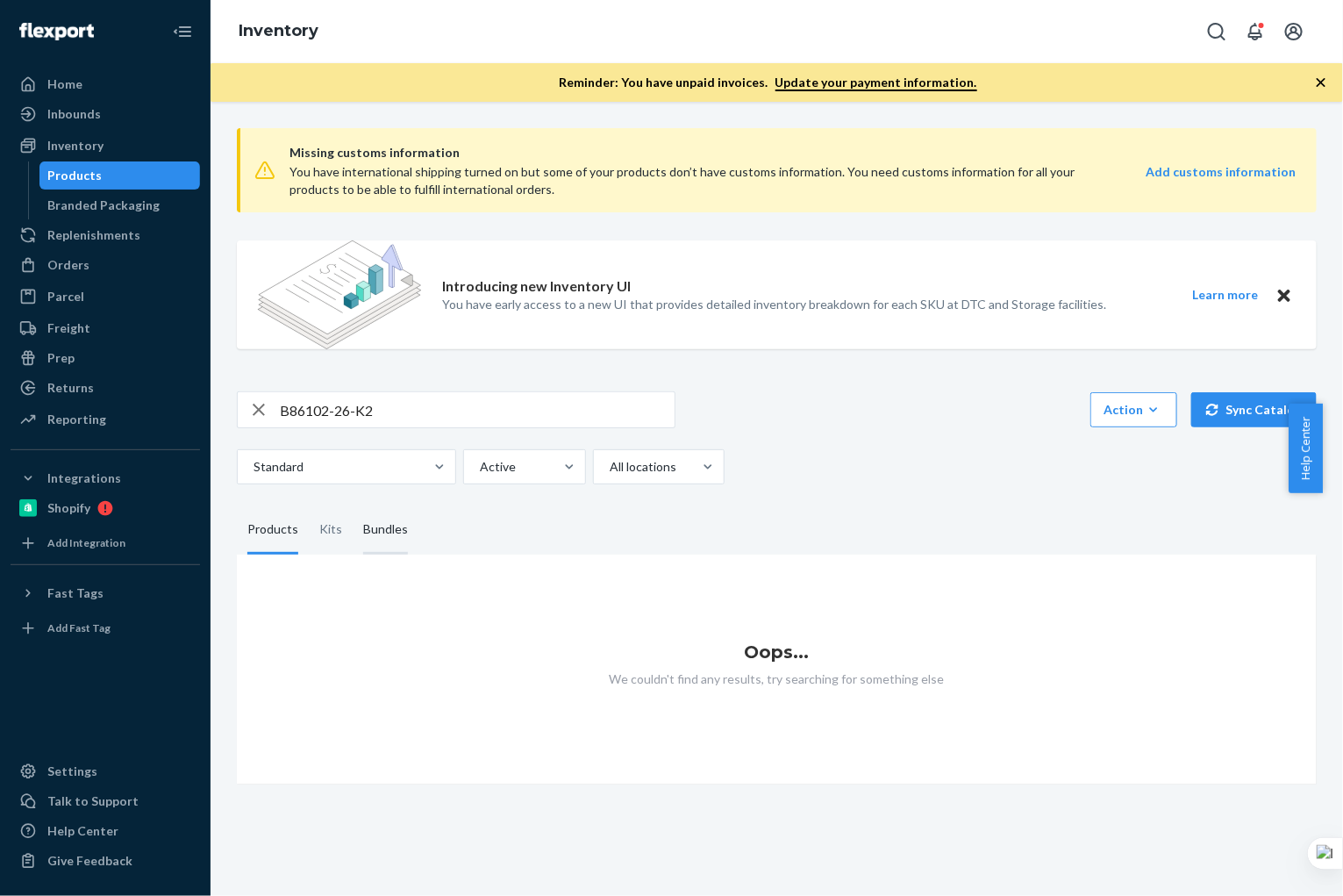
click at [368, 537] on div "Bundles" at bounding box center [386, 529] width 45 height 49
click at [353, 505] on input "Bundles" at bounding box center [353, 505] width 0 height 0
